Goal: Information Seeking & Learning: Learn about a topic

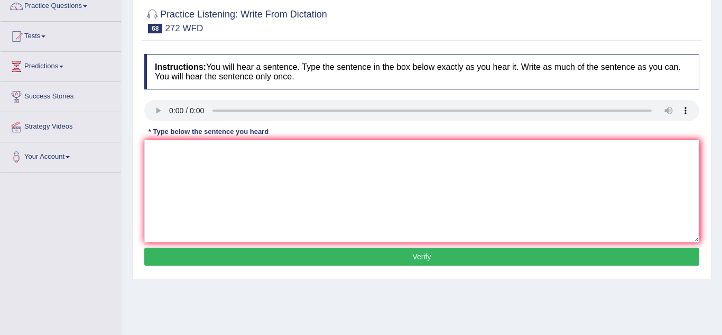
scroll to position [72, 0]
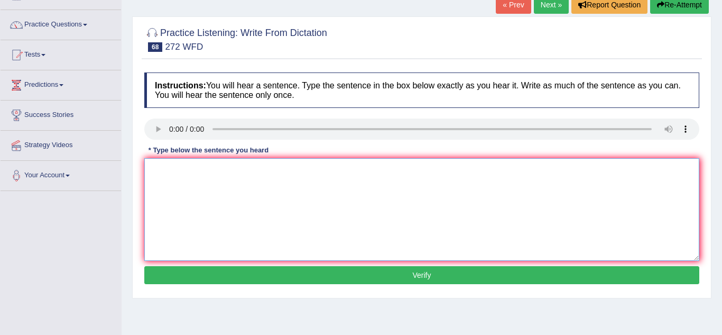
click at [309, 164] on textarea at bounding box center [421, 209] width 555 height 103
click at [86, 27] on link "Practice Questions" at bounding box center [61, 23] width 121 height 26
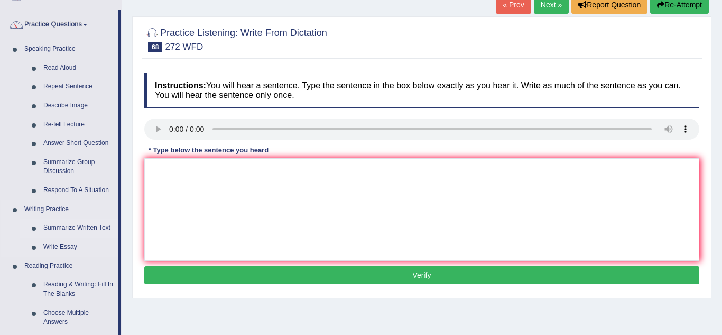
click at [83, 230] on link "Summarize Written Text" at bounding box center [79, 227] width 80 height 19
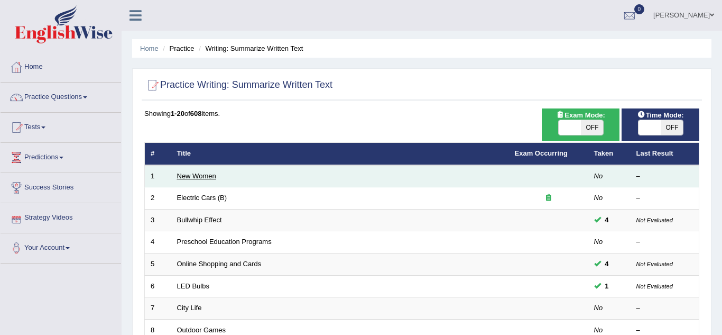
click at [209, 176] on link "New Women" at bounding box center [196, 176] width 39 height 8
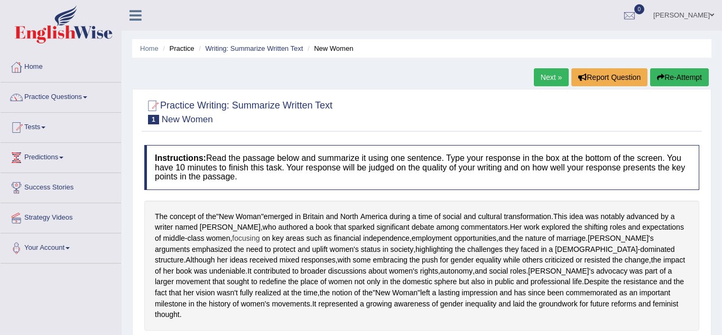
click at [232, 243] on span "focusing" at bounding box center [245, 238] width 27 height 11
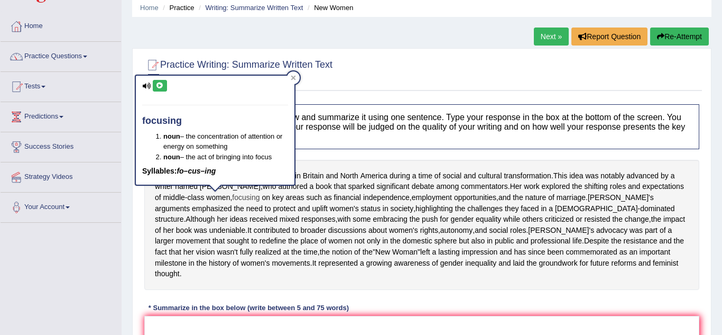
scroll to position [42, 0]
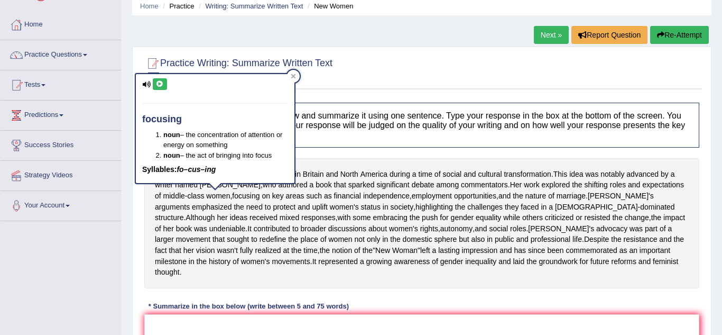
click at [137, 272] on div "Practice Writing: Summarize Written Text 1 New Women Instructions: Read the pas…" at bounding box center [422, 253] width 580 height 412
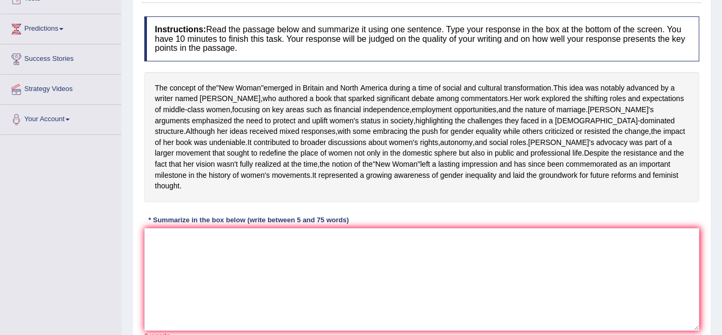
scroll to position [127, 0]
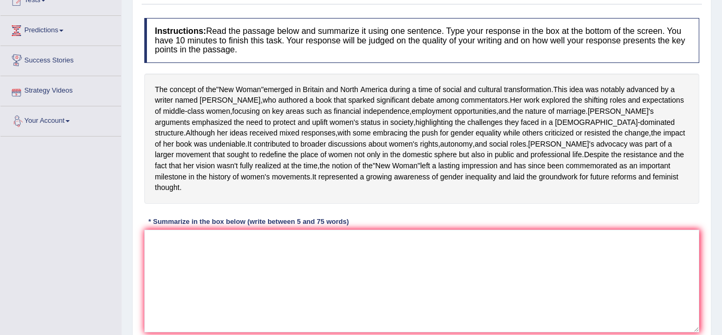
click at [130, 56] on div "Home Practice Writing: Summarize Written Text New Women Next » Report Question …" at bounding box center [422, 137] width 601 height 529
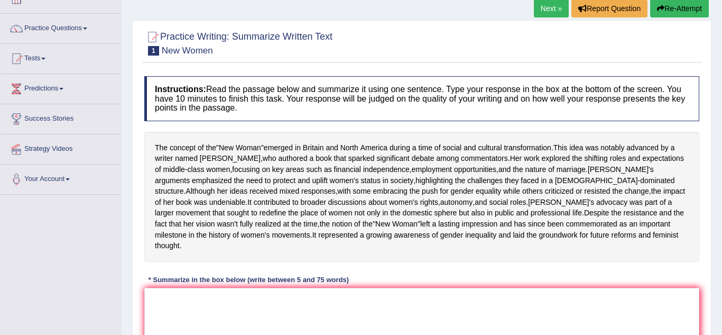
scroll to position [63, 0]
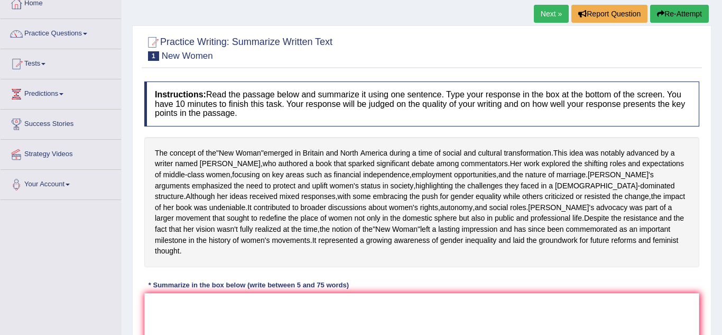
click at [92, 33] on link "Practice Questions" at bounding box center [61, 32] width 121 height 26
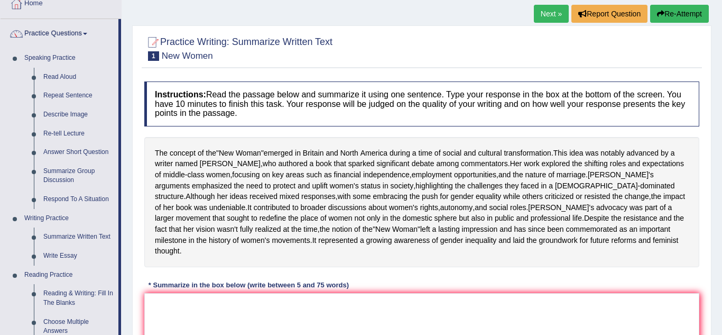
click at [123, 303] on div "Home Practice Writing: Summarize Written Text New Women Next » Report Question …" at bounding box center [422, 201] width 601 height 529
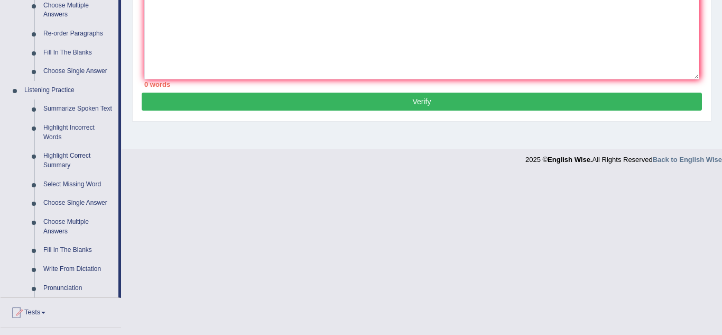
scroll to position [381, 0]
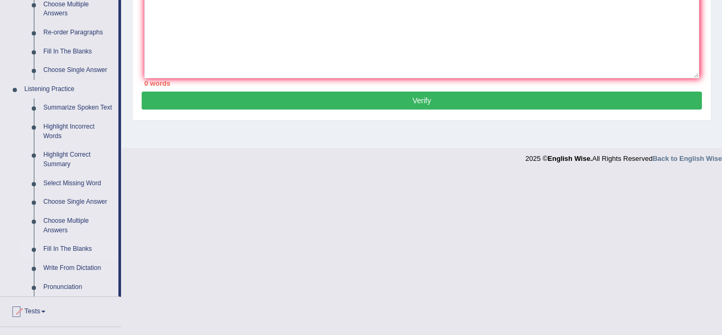
click at [85, 249] on link "Fill In The Blanks" at bounding box center [79, 249] width 80 height 19
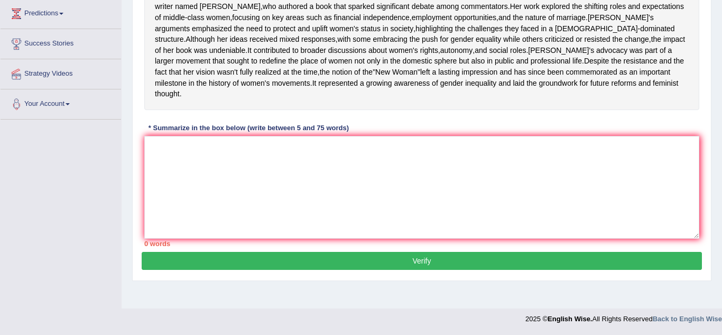
scroll to position [142, 0]
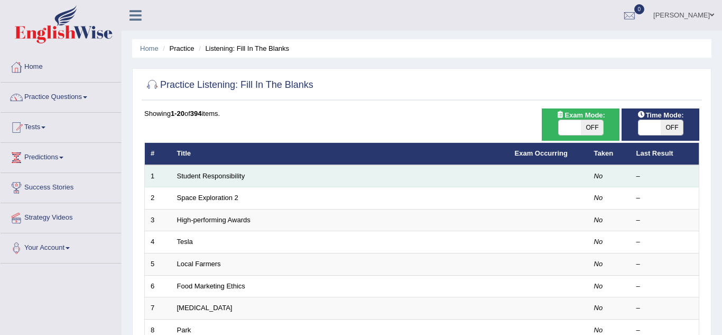
click at [234, 180] on td "Student Responsibility" at bounding box center [340, 176] width 338 height 22
click at [207, 179] on link "Student Responsibility" at bounding box center [211, 176] width 68 height 8
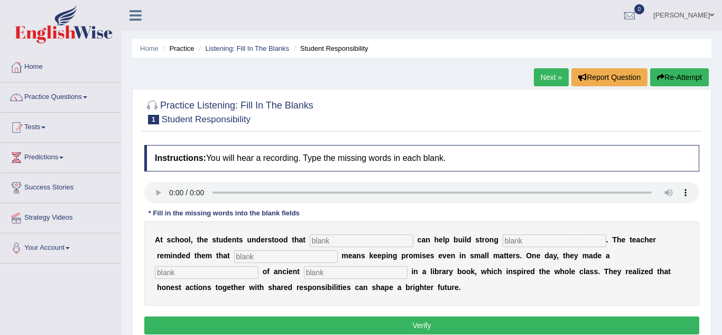
click at [316, 246] on input "text" at bounding box center [362, 240] width 104 height 13
type input "responsibility"
click at [508, 243] on input "text" at bounding box center [555, 240] width 104 height 13
type input "communities"
click at [293, 258] on input "text" at bounding box center [286, 256] width 104 height 13
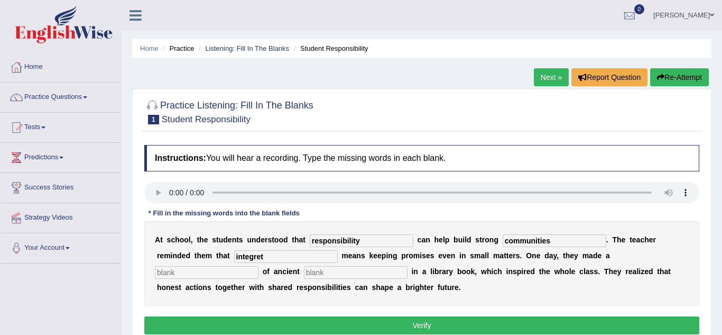
type input "integret"
click at [259, 266] on input "text" at bounding box center [207, 272] width 104 height 13
type input "discovery"
click at [304, 273] on input "text" at bounding box center [356, 272] width 104 height 13
type input "words"
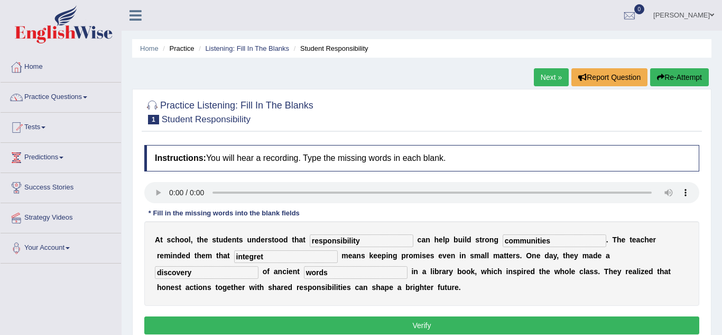
click at [234, 255] on input "integret" at bounding box center [286, 256] width 104 height 13
type input "integret"
click at [254, 324] on button "Verify" at bounding box center [421, 325] width 555 height 18
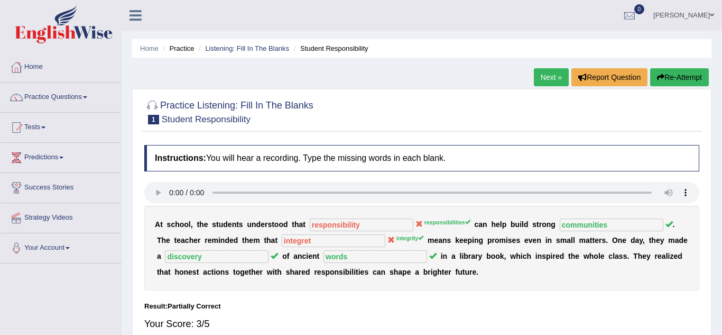
scroll to position [21, 0]
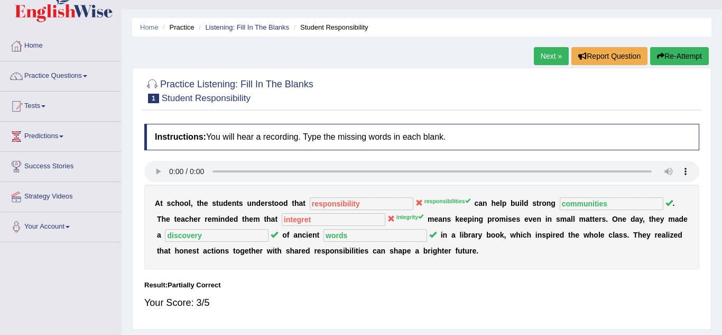
click at [665, 57] on button "Re-Attempt" at bounding box center [679, 56] width 59 height 18
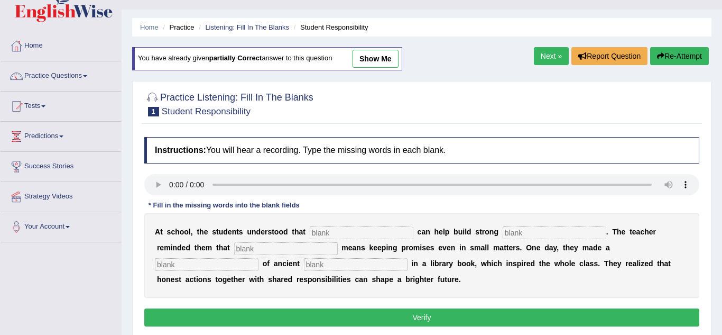
click at [312, 235] on input "text" at bounding box center [362, 232] width 104 height 13
type input "responsibilities"
click at [503, 229] on input "text" at bounding box center [555, 232] width 104 height 13
type input "communities"
click at [289, 254] on input "text" at bounding box center [286, 248] width 104 height 13
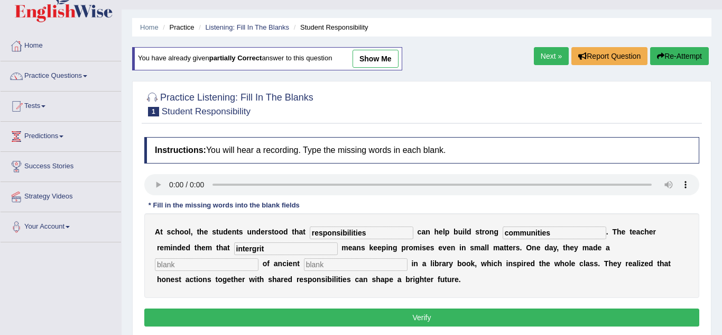
type input "intergrit"
click at [259, 258] on input "text" at bounding box center [207, 264] width 104 height 13
type input "discovery"
click at [304, 270] on input "text" at bounding box center [356, 264] width 104 height 13
type input "words"
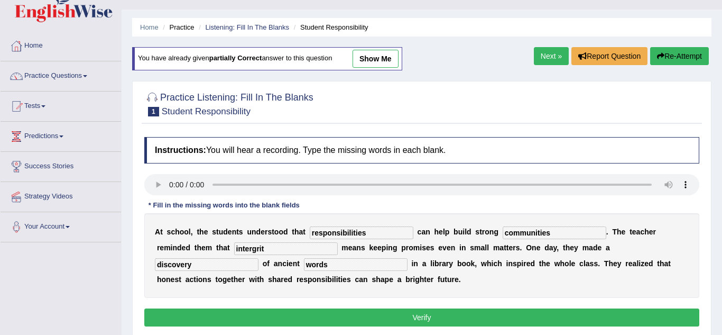
click at [386, 317] on button "Verify" at bounding box center [421, 317] width 555 height 18
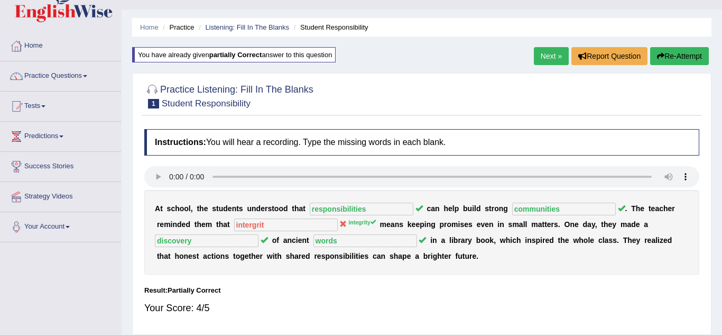
click at [550, 57] on link "Next »" at bounding box center [551, 56] width 35 height 18
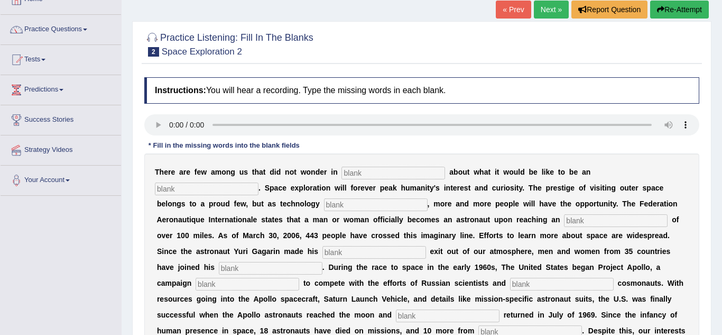
scroll to position [51, 0]
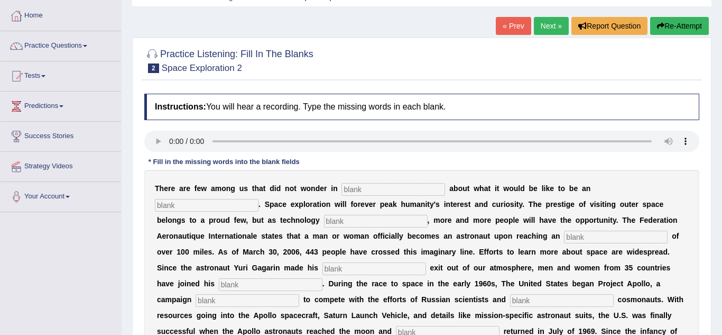
click at [658, 26] on icon "button" at bounding box center [660, 25] width 7 height 7
click at [673, 34] on button "Re-Attempt" at bounding box center [679, 26] width 59 height 18
click at [479, 203] on b "n" at bounding box center [481, 204] width 5 height 8
click at [236, 247] on b "o" at bounding box center [234, 251] width 5 height 8
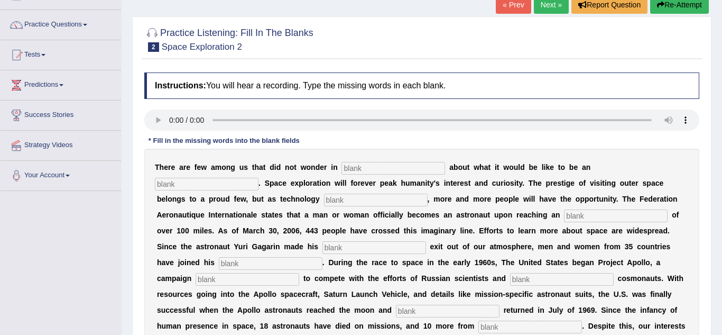
scroll to position [94, 0]
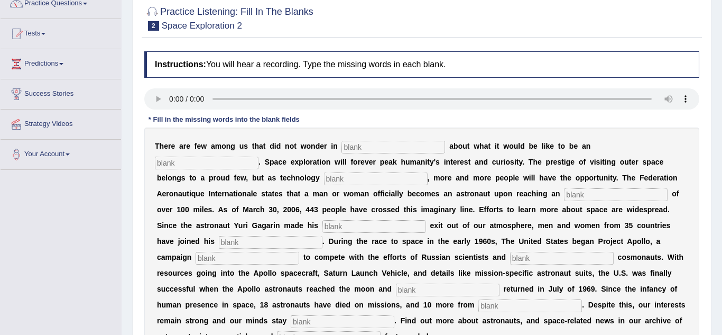
click at [381, 331] on input "text" at bounding box center [329, 337] width 104 height 13
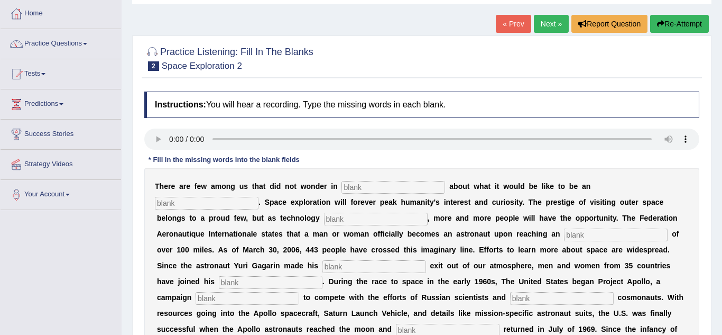
scroll to position [51, 0]
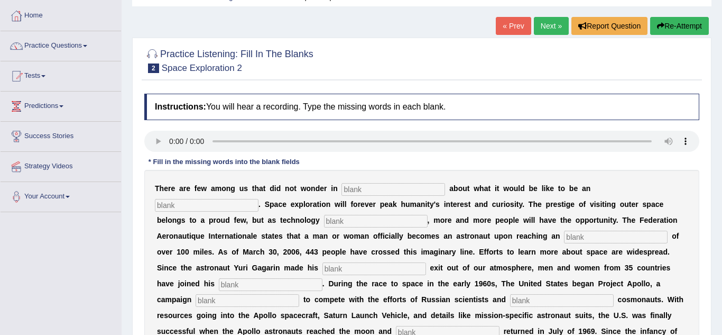
click at [682, 26] on button "Re-Attempt" at bounding box center [679, 26] width 59 height 18
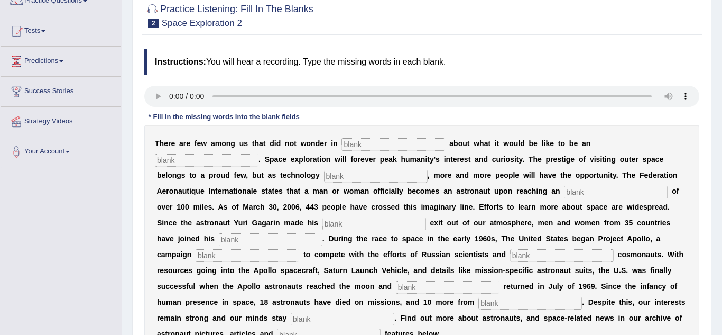
scroll to position [115, 0]
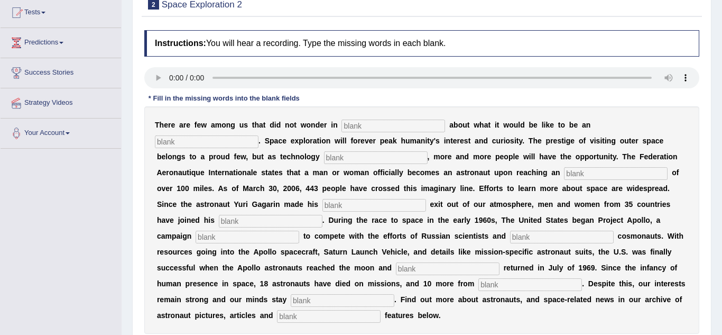
click at [343, 126] on input "text" at bounding box center [394, 125] width 104 height 13
type input "are"
click at [259, 135] on input "text" at bounding box center [207, 141] width 104 height 13
type input "astronaut"
click at [324, 158] on input "text" at bounding box center [376, 157] width 104 height 13
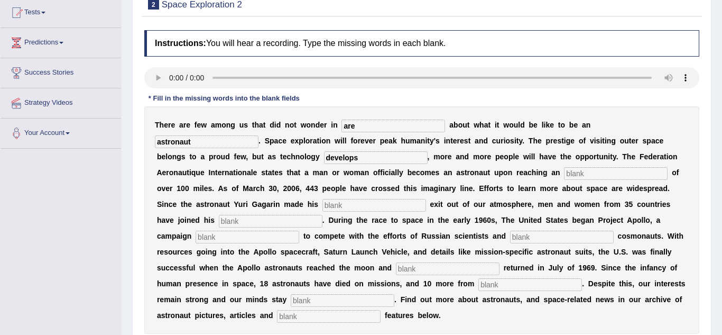
type input "develops"
click at [564, 174] on input "text" at bounding box center [616, 173] width 104 height 13
type input "altitude"
click at [323, 206] on input "text" at bounding box center [375, 205] width 104 height 13
type input "pioneer"
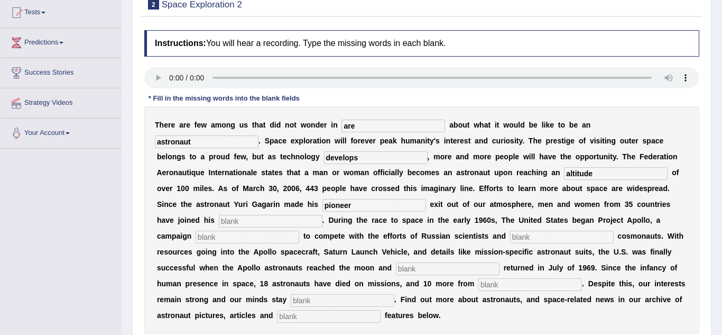
click at [323, 215] on input "text" at bounding box center [271, 221] width 104 height 13
type input "roots"
click at [299, 231] on input "text" at bounding box center [248, 237] width 104 height 13
type input "launched"
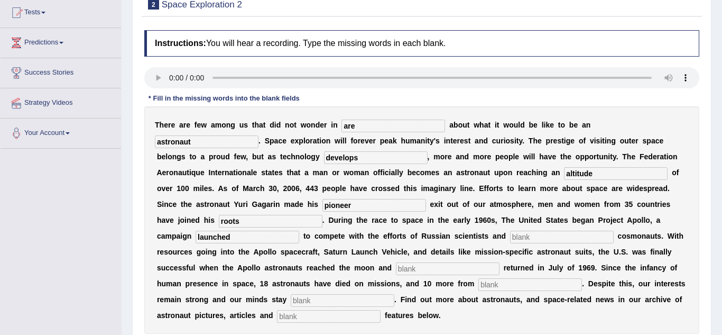
click at [510, 240] on input "text" at bounding box center [562, 237] width 104 height 13
type input "future"
click at [396, 269] on input "text" at bounding box center [448, 268] width 104 height 13
type input "safely"
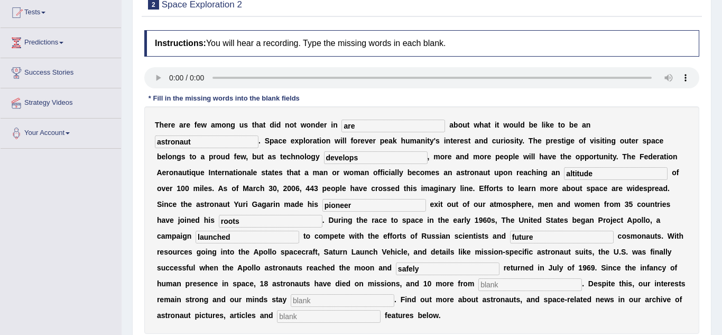
click at [479, 285] on input "text" at bounding box center [531, 284] width 104 height 13
type input "launches"
click at [394, 294] on input "text" at bounding box center [343, 300] width 104 height 13
type input "determined"
click at [381, 310] on input "text" at bounding box center [329, 316] width 104 height 13
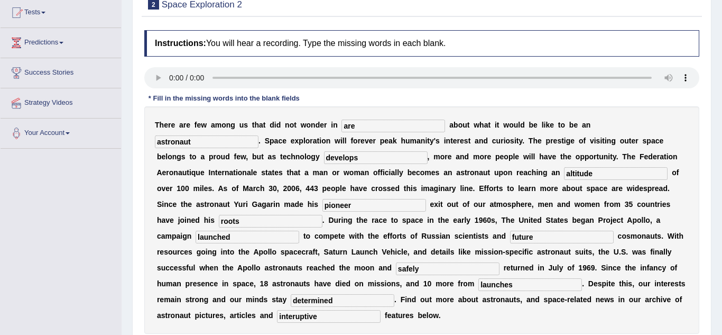
type input "interuptive"
click at [139, 304] on div "Practice Listening: Fill In The Blanks 2 Space Exploration 2 Instructions: You …" at bounding box center [422, 175] width 580 height 402
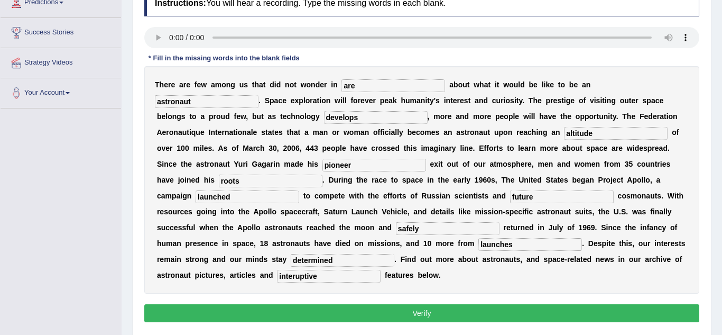
scroll to position [157, 0]
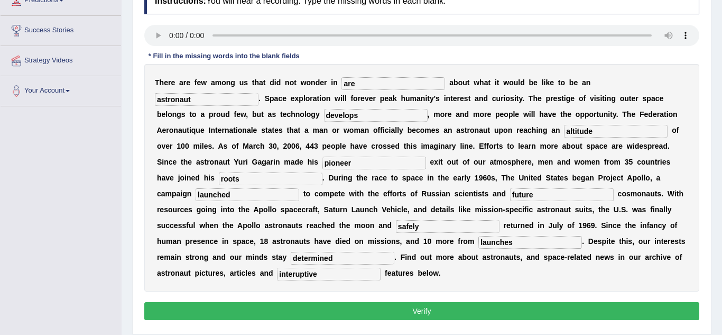
click at [281, 302] on button "Verify" at bounding box center [421, 311] width 555 height 18
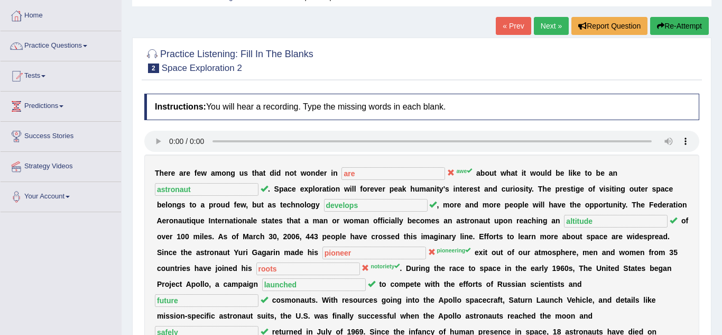
scroll to position [30, 0]
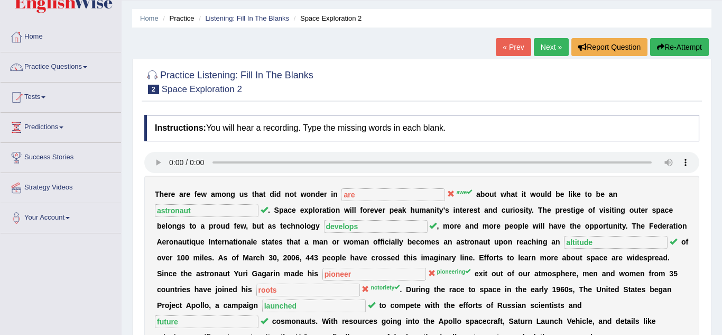
click at [554, 48] on link "Next »" at bounding box center [551, 47] width 35 height 18
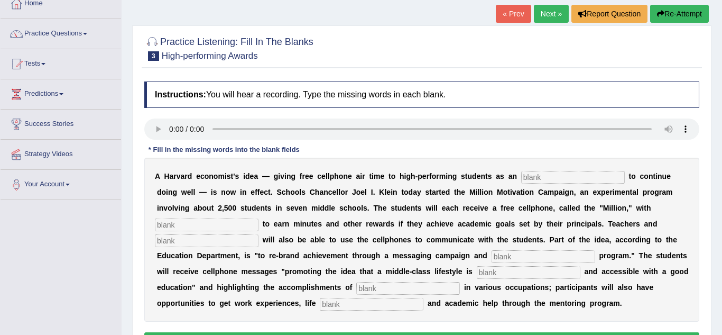
scroll to position [85, 0]
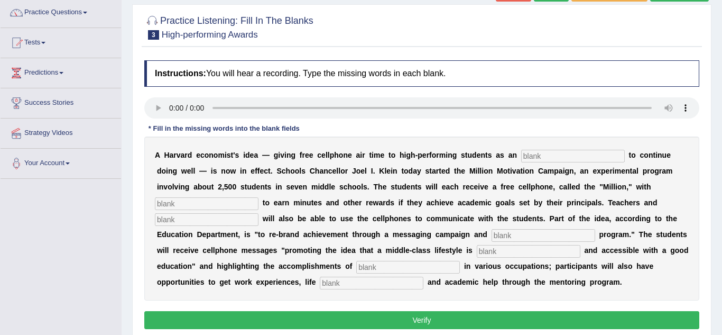
click at [541, 155] on input "text" at bounding box center [573, 156] width 104 height 13
type input "insertive"
click at [259, 197] on input "text" at bounding box center [207, 203] width 104 height 13
type input "opportunity"
click at [259, 213] on input "text" at bounding box center [207, 219] width 104 height 13
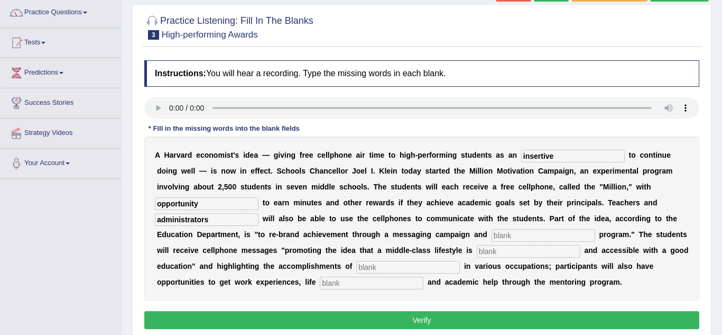
type input "administrators"
click at [492, 235] on input "text" at bounding box center [544, 235] width 104 height 13
type input "monitoring"
click at [477, 252] on input "text" at bounding box center [529, 251] width 104 height 13
type input "desirable"
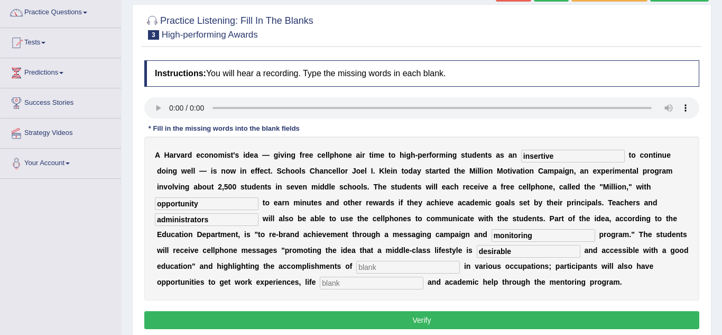
click at [356, 272] on input "text" at bounding box center [408, 267] width 104 height 13
type input "occupation"
click at [320, 287] on input "text" at bounding box center [372, 283] width 104 height 13
type input "connecting"
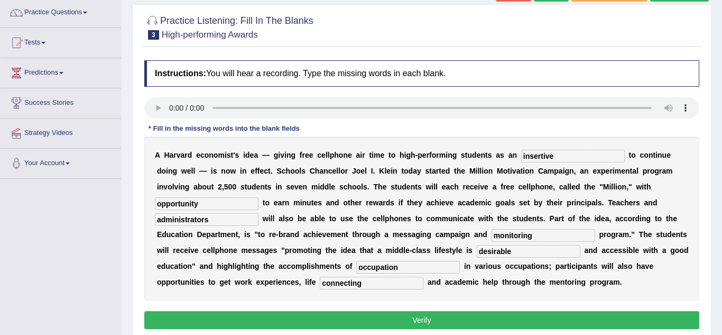
click at [255, 326] on button "Verify" at bounding box center [421, 320] width 555 height 18
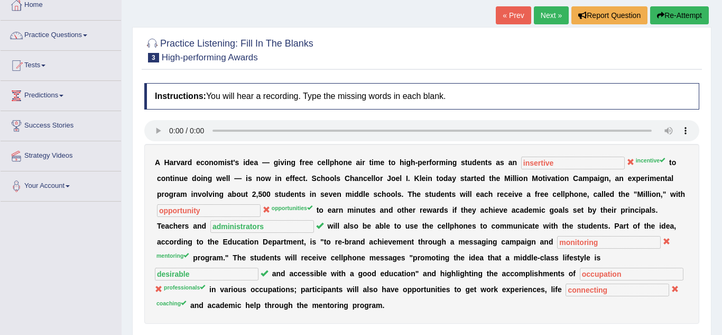
scroll to position [42, 0]
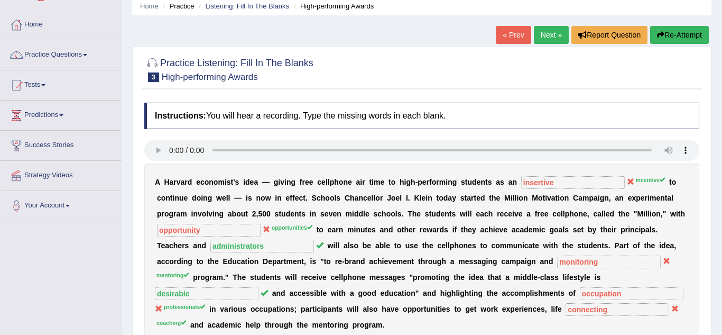
click at [677, 33] on button "Re-Attempt" at bounding box center [679, 35] width 59 height 18
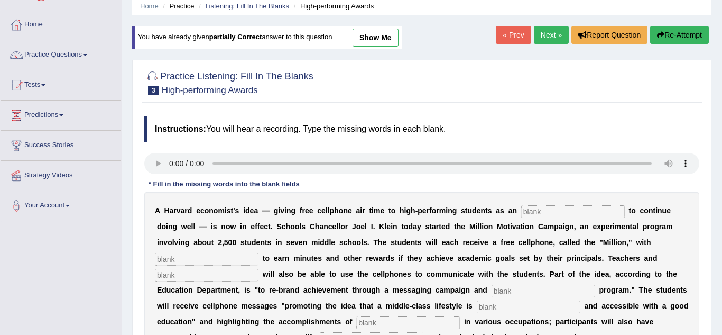
click at [521, 215] on input "text" at bounding box center [573, 211] width 104 height 13
click at [135, 242] on div "Practice Listening: Fill In The Blanks 3 High-performing Awards Instructions: Y…" at bounding box center [422, 229] width 580 height 339
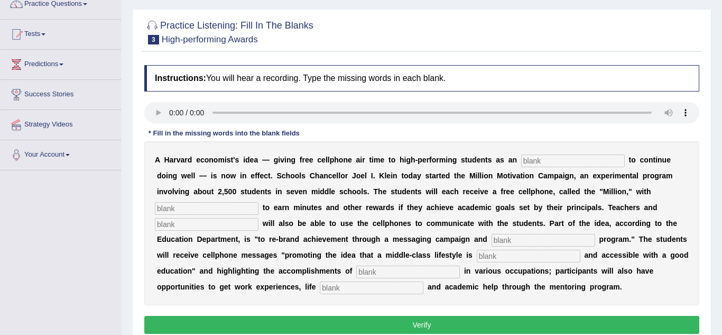
scroll to position [106, 0]
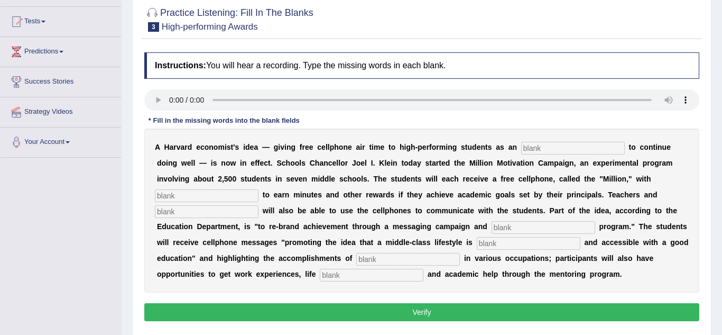
click at [539, 143] on input "text" at bounding box center [573, 148] width 104 height 13
type input "incertive"
click at [259, 189] on input "text" at bounding box center [207, 195] width 104 height 13
type input "opportunity"
click at [259, 205] on input "text" at bounding box center [207, 211] width 104 height 13
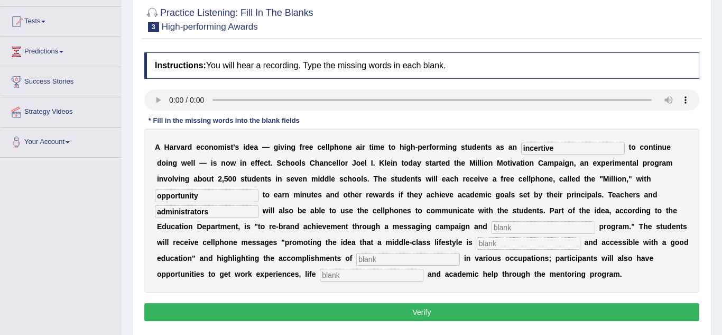
type input "administrators"
click at [492, 230] on input "text" at bounding box center [544, 227] width 104 height 13
type input "monitoring"
click at [477, 250] on input "text" at bounding box center [529, 243] width 104 height 13
type input "desirable"
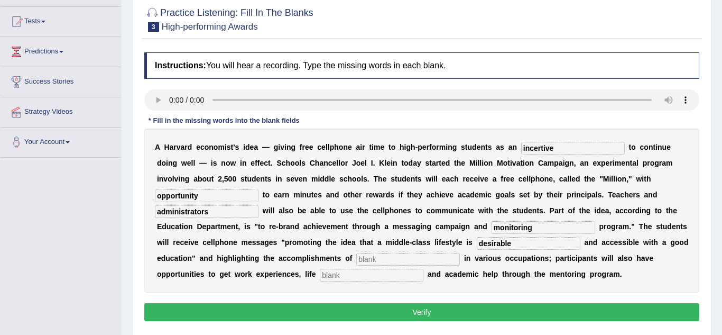
click at [356, 264] on input "text" at bounding box center [408, 259] width 104 height 13
type input "proffesions"
click at [320, 275] on input "text" at bounding box center [372, 275] width 104 height 13
type input "couaching"
click at [188, 307] on button "Verify" at bounding box center [421, 312] width 555 height 18
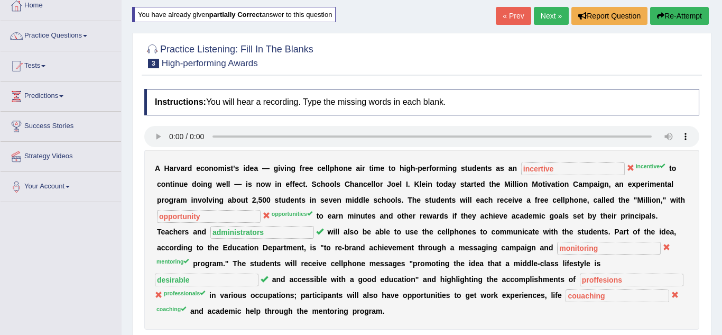
scroll to position [42, 0]
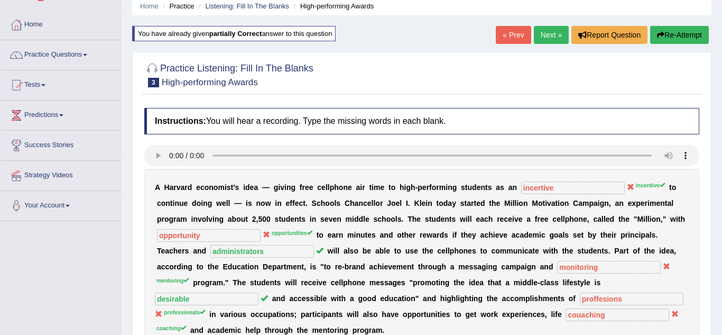
click at [677, 39] on button "Re-Attempt" at bounding box center [679, 35] width 59 height 18
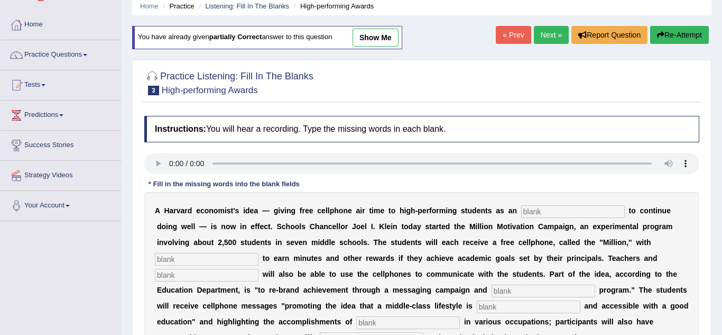
click at [525, 214] on input "text" at bounding box center [573, 211] width 104 height 13
click at [507, 218] on div "A H a r v a r d e c o n o m i s t ' s i d e a — g i v i n g f r e e c e l l p h…" at bounding box center [421, 274] width 555 height 164
click at [521, 214] on input "text" at bounding box center [573, 211] width 104 height 13
type input "incentive"
click at [259, 253] on input "text" at bounding box center [207, 259] width 104 height 13
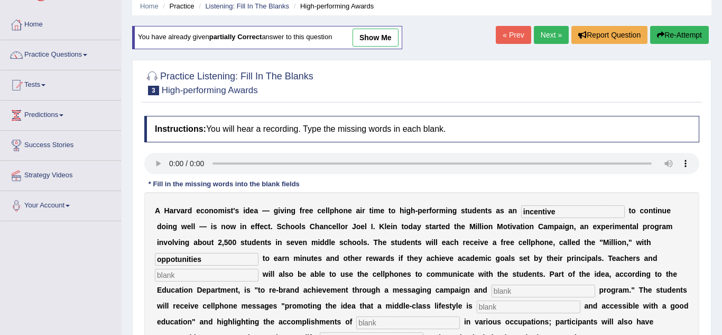
type input "oppotunities"
click at [259, 269] on input "text" at bounding box center [207, 275] width 104 height 13
type input "administrators"
click at [492, 295] on input "text" at bounding box center [544, 290] width 104 height 13
click at [477, 305] on input "text" at bounding box center [529, 306] width 104 height 13
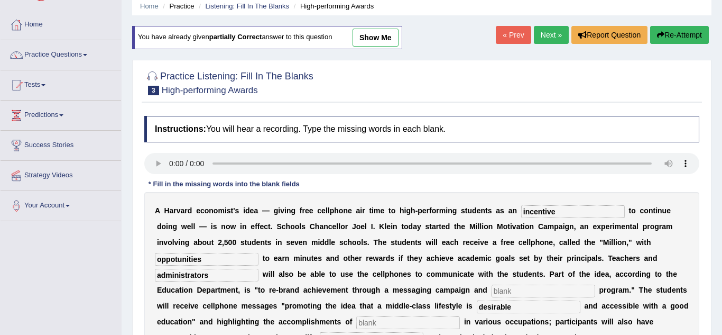
type input "desirable"
click at [356, 325] on input "text" at bounding box center [408, 322] width 104 height 13
click at [492, 293] on input "text" at bounding box center [544, 290] width 104 height 13
type input "mentoring"
click at [356, 323] on input "text" at bounding box center [408, 322] width 104 height 13
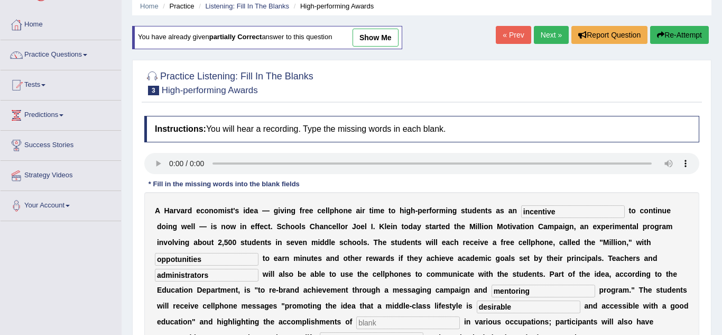
click at [137, 324] on div "Practice Listening: Fill In The Blanks 3 High-performing Awards Instructions: Y…" at bounding box center [422, 229] width 580 height 339
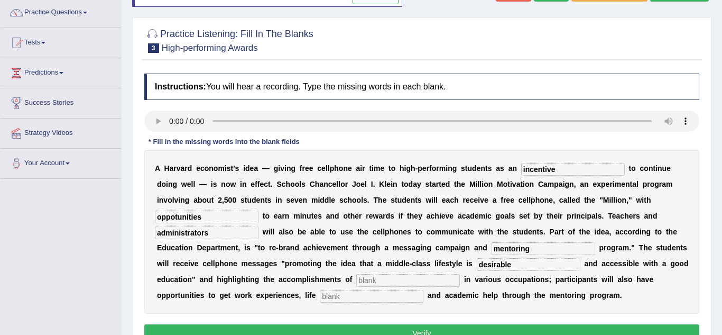
scroll to position [106, 0]
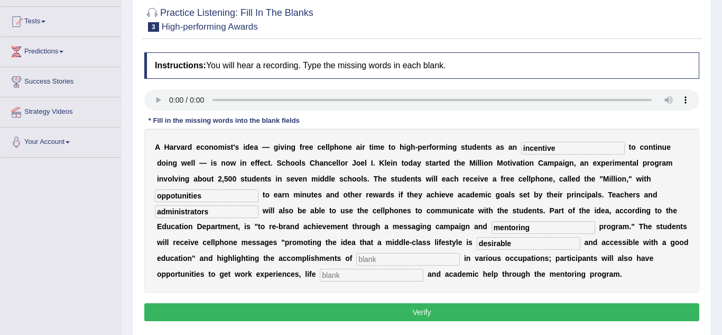
click at [356, 261] on input "text" at bounding box center [408, 259] width 104 height 13
type input "professionlity"
click at [320, 278] on input "text" at bounding box center [372, 275] width 104 height 13
type input "coaching"
click at [198, 317] on button "Verify" at bounding box center [421, 312] width 555 height 18
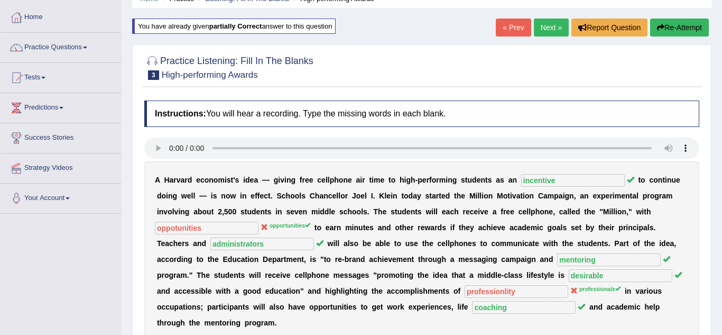
scroll to position [42, 0]
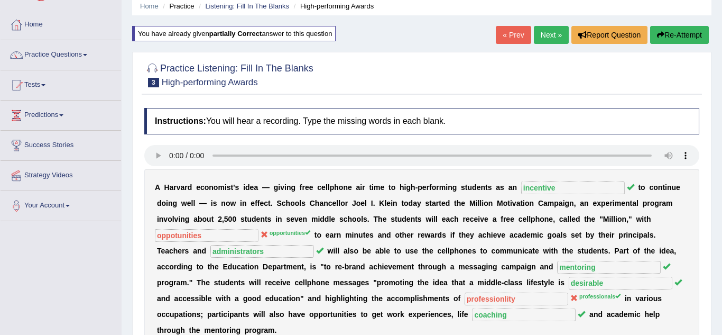
click at [546, 34] on link "Next »" at bounding box center [551, 35] width 35 height 18
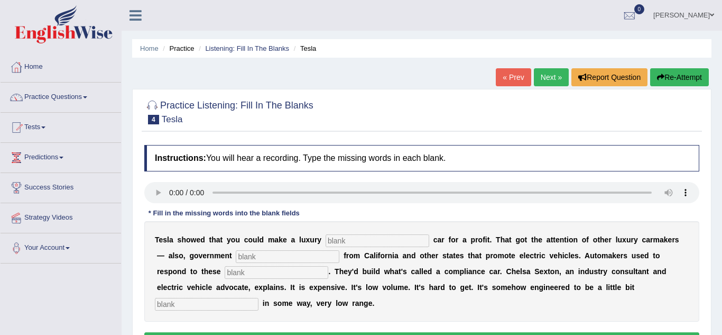
click at [326, 245] on input "text" at bounding box center [378, 240] width 104 height 13
type input "electric"
click at [267, 260] on input "text" at bounding box center [288, 256] width 104 height 13
type input "regulation"
click at [232, 275] on input "text" at bounding box center [277, 272] width 104 height 13
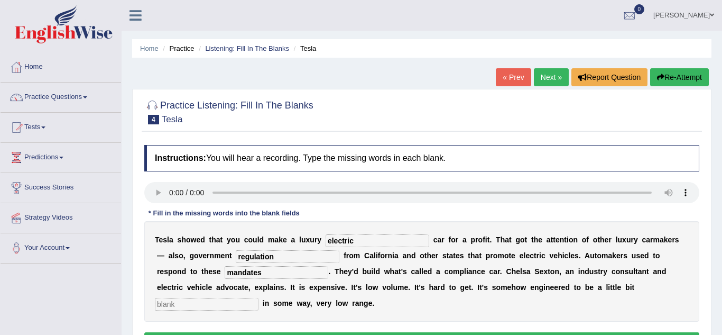
type input "mandates"
click at [259, 298] on input "text" at bounding box center [207, 304] width 104 height 13
type input "unattractive"
click at [135, 295] on div "Practice Listening: Fill In The Blanks 4 Tesla Instructions: You will hear a re…" at bounding box center [422, 226] width 580 height 275
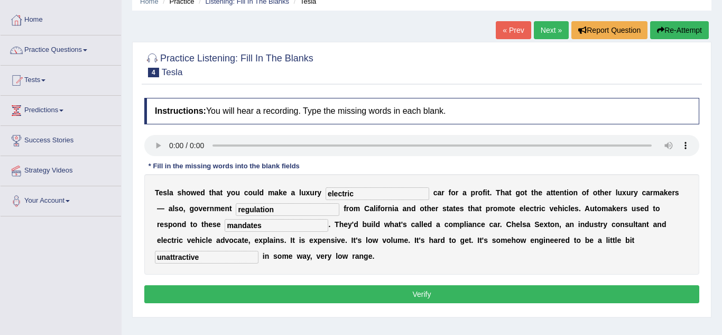
scroll to position [63, 0]
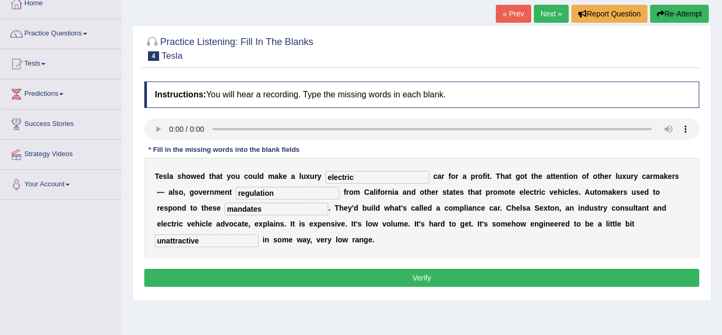
click at [217, 281] on button "Verify" at bounding box center [421, 278] width 555 height 18
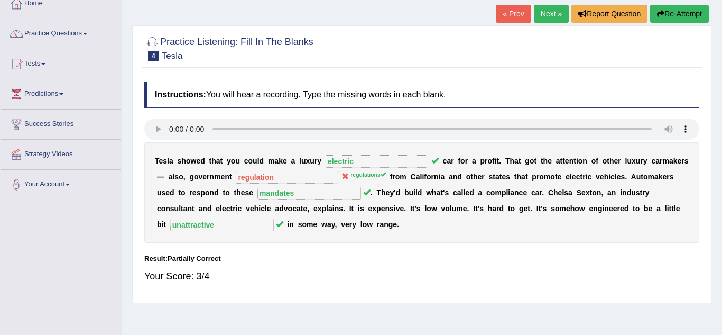
click at [217, 281] on div "Your Score: 3/4" at bounding box center [421, 275] width 555 height 25
click at [558, 17] on link "Next »" at bounding box center [551, 14] width 35 height 18
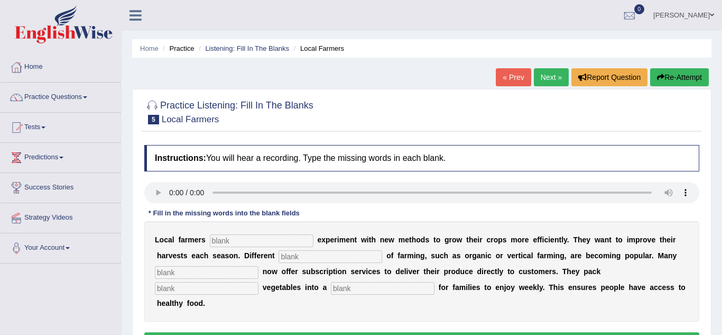
click at [258, 237] on input "text" at bounding box center [262, 240] width 104 height 13
type input "frequently"
click at [279, 258] on input "text" at bounding box center [331, 256] width 104 height 13
type input "styles"
click at [161, 283] on input "text" at bounding box center [207, 288] width 104 height 13
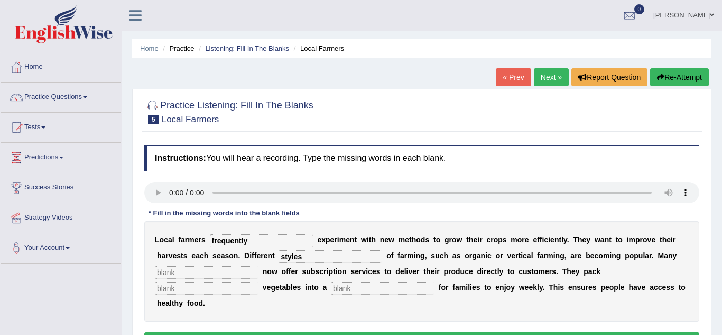
click at [171, 274] on input "text" at bounding box center [207, 272] width 104 height 13
type input "farms"
click at [248, 289] on input "text" at bounding box center [207, 288] width 104 height 13
type input "fresh"
click at [363, 289] on input "text" at bounding box center [383, 288] width 104 height 13
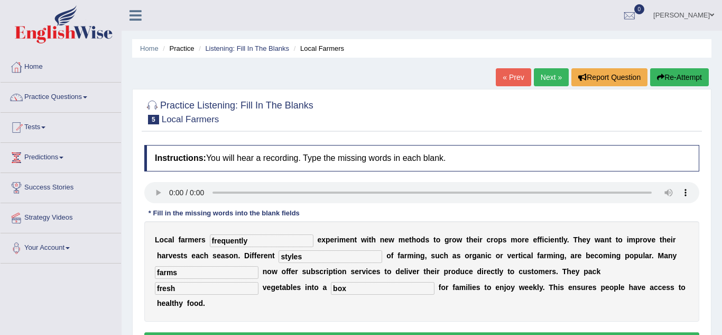
type input "box"
click at [142, 301] on div "Instructions: You will hear a recording. Type the missing words in each blank. …" at bounding box center [422, 249] width 560 height 219
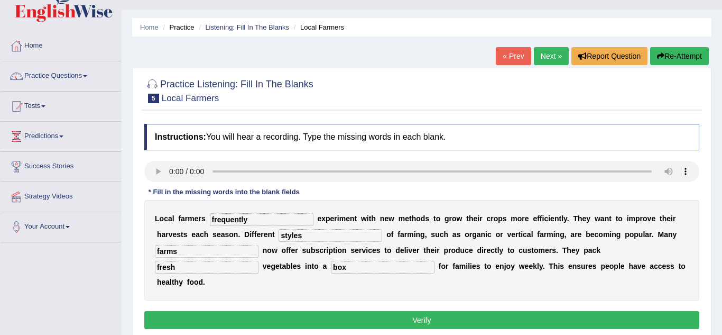
scroll to position [42, 0]
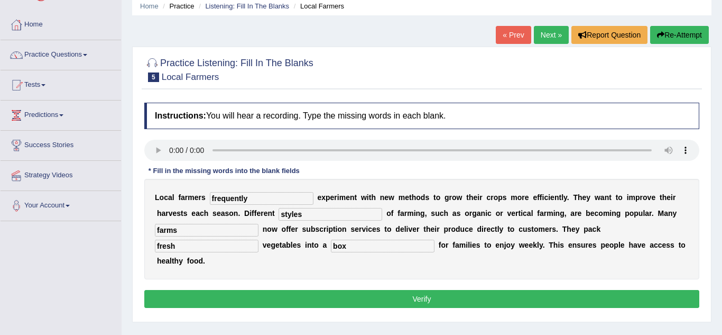
click at [190, 298] on button "Verify" at bounding box center [421, 299] width 555 height 18
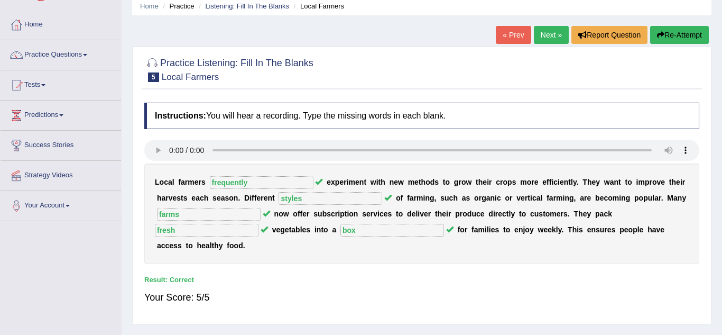
click at [553, 43] on link "Next »" at bounding box center [551, 35] width 35 height 18
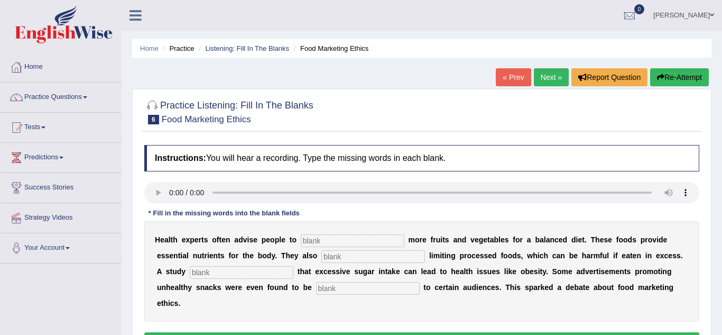
click at [309, 240] on input "text" at bounding box center [353, 240] width 104 height 13
type input "buy"
click at [327, 259] on input "text" at bounding box center [373, 256] width 104 height 13
type input "recommended"
click at [242, 277] on input "text" at bounding box center [242, 272] width 104 height 13
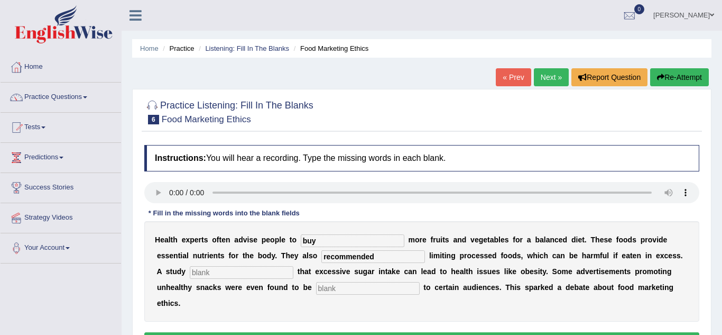
click at [242, 277] on input "text" at bounding box center [242, 272] width 104 height 13
type input "diagnosed"
click at [316, 289] on input "text" at bounding box center [368, 288] width 104 height 13
type input "effensive"
click at [304, 332] on button "Verify" at bounding box center [421, 341] width 555 height 18
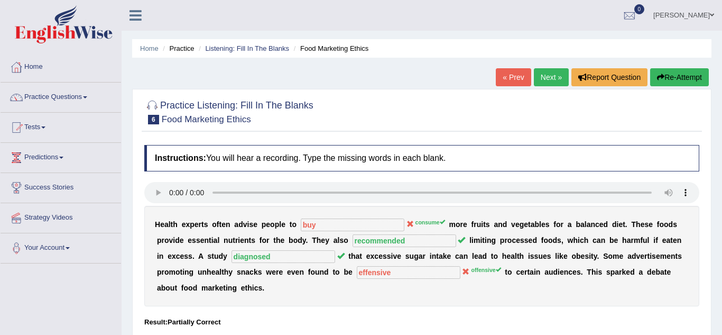
click at [691, 81] on button "Re-Attempt" at bounding box center [679, 77] width 59 height 18
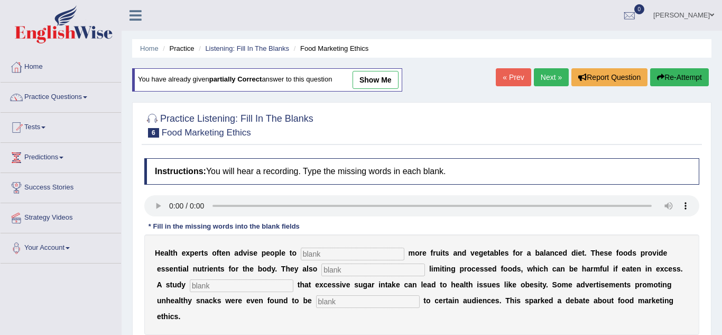
click at [307, 262] on div "H e a l t h e x p e r t s o f t e n a d v i s e p e o p l e t o m o r e f r u i…" at bounding box center [421, 284] width 555 height 100
click at [310, 256] on input "text" at bounding box center [353, 253] width 104 height 13
click at [321, 273] on input "text" at bounding box center [373, 269] width 104 height 13
click at [316, 298] on input "text" at bounding box center [368, 301] width 104 height 13
type input "offensive"
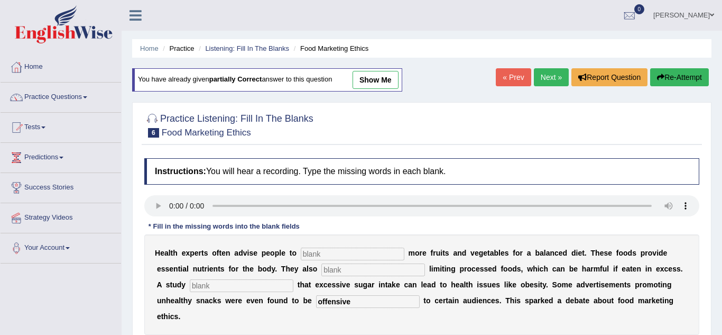
click at [330, 259] on input "text" at bounding box center [353, 253] width 104 height 13
type input "consume"
click at [328, 271] on input "text" at bounding box center [373, 269] width 104 height 13
type input "recommended"
click at [255, 286] on input "text" at bounding box center [242, 285] width 104 height 13
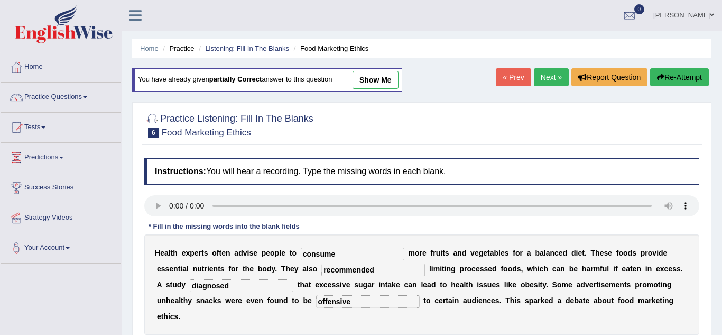
type input "diagnosed"
click at [128, 302] on div "Home Practice Listening: Fill In The Blanks Food Marketing Ethics You have alre…" at bounding box center [422, 264] width 601 height 529
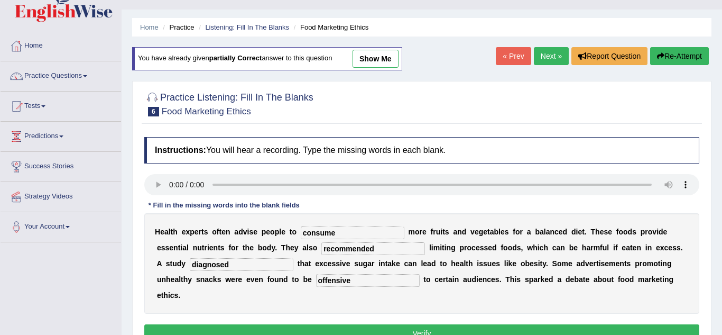
scroll to position [42, 0]
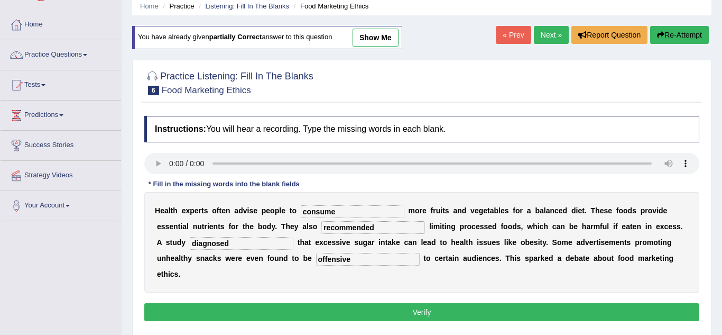
click at [172, 303] on button "Verify" at bounding box center [421, 312] width 555 height 18
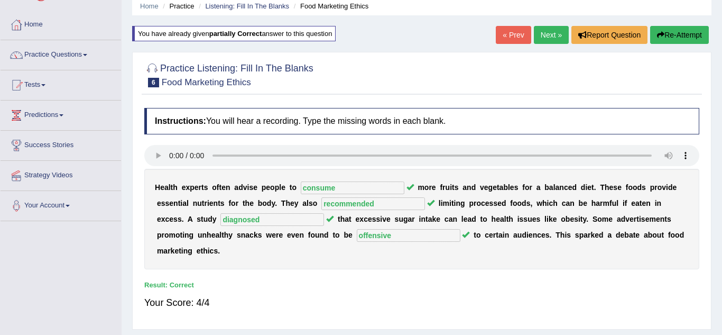
click at [550, 33] on link "Next »" at bounding box center [551, 35] width 35 height 18
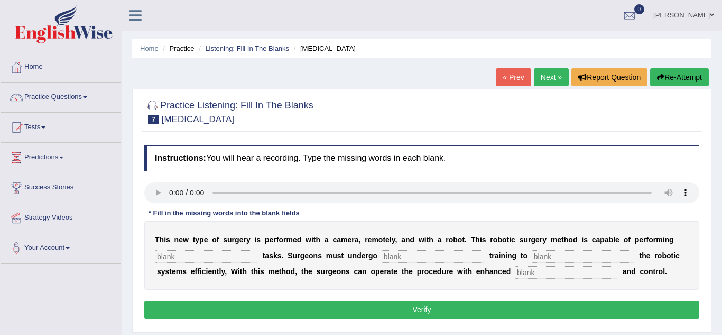
click at [179, 256] on input "text" at bounding box center [207, 256] width 104 height 13
type input "complex"
click at [411, 258] on input "text" at bounding box center [434, 256] width 104 height 13
type input "new"
click at [581, 254] on input "text" at bounding box center [584, 256] width 104 height 13
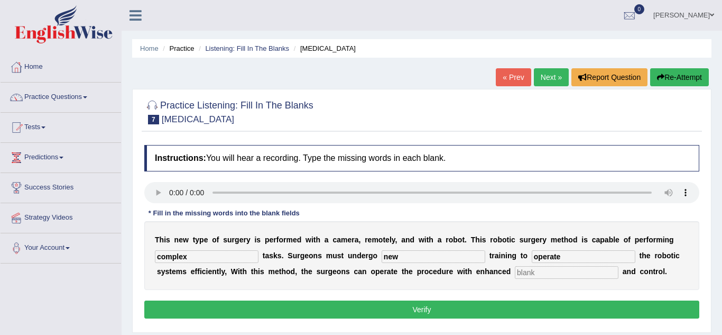
type input "operate"
click at [582, 274] on input "text" at bounding box center [567, 272] width 104 height 13
type input "presesion"
click at [521, 306] on button "Verify" at bounding box center [421, 309] width 555 height 18
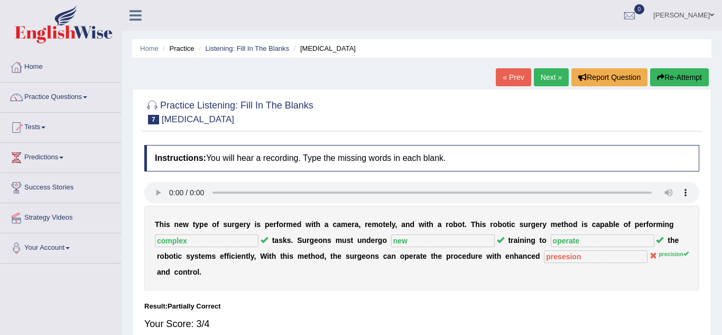
click at [554, 73] on link "Next »" at bounding box center [551, 77] width 35 height 18
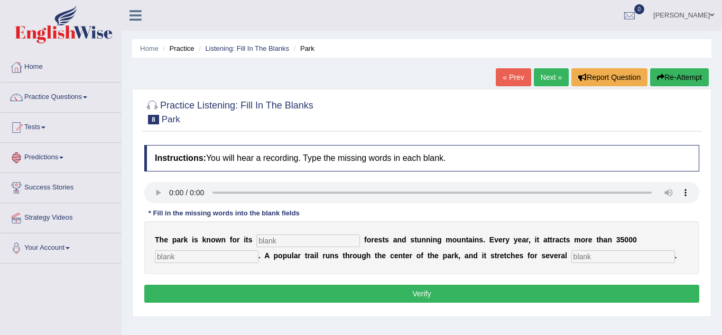
click at [263, 243] on input "text" at bounding box center [308, 240] width 104 height 13
type input "unique"
click at [221, 260] on input "text" at bounding box center [207, 256] width 104 height 13
type input "visitors"
click at [572, 254] on input "text" at bounding box center [624, 256] width 104 height 13
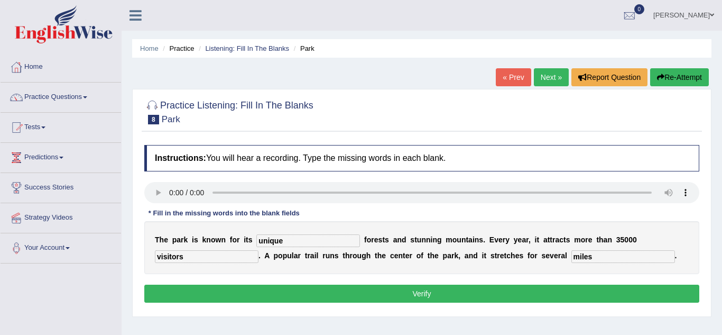
type input "miles"
click at [493, 289] on button "Verify" at bounding box center [421, 293] width 555 height 18
